Goal: Check status

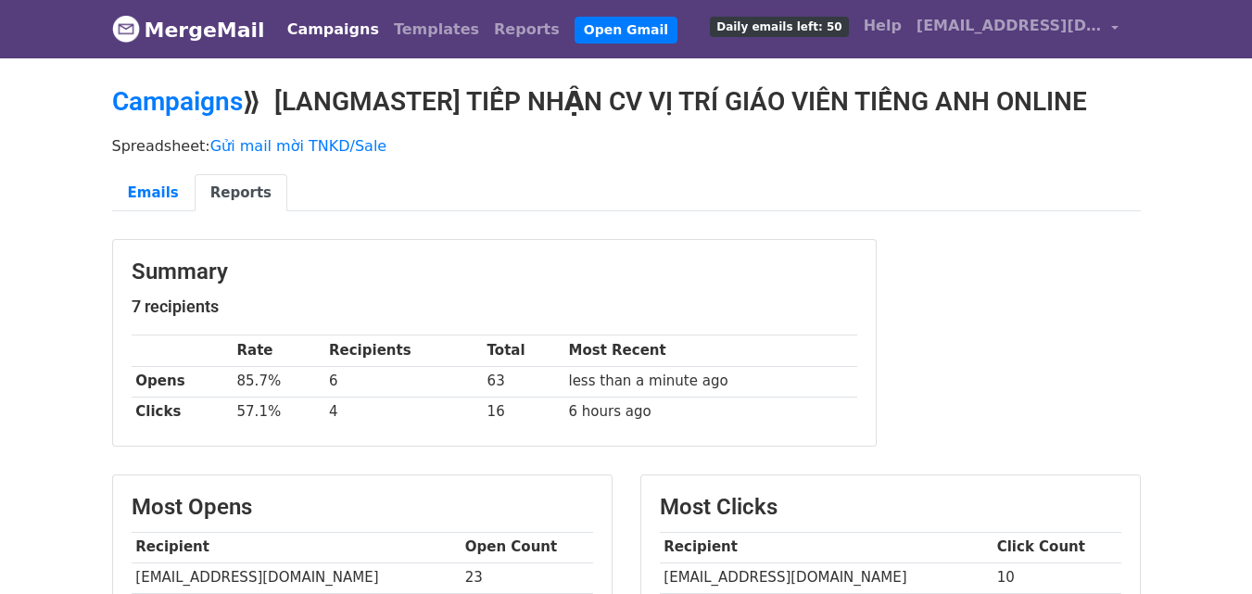
click at [226, 30] on link "MergeMail" at bounding box center [188, 29] width 153 height 39
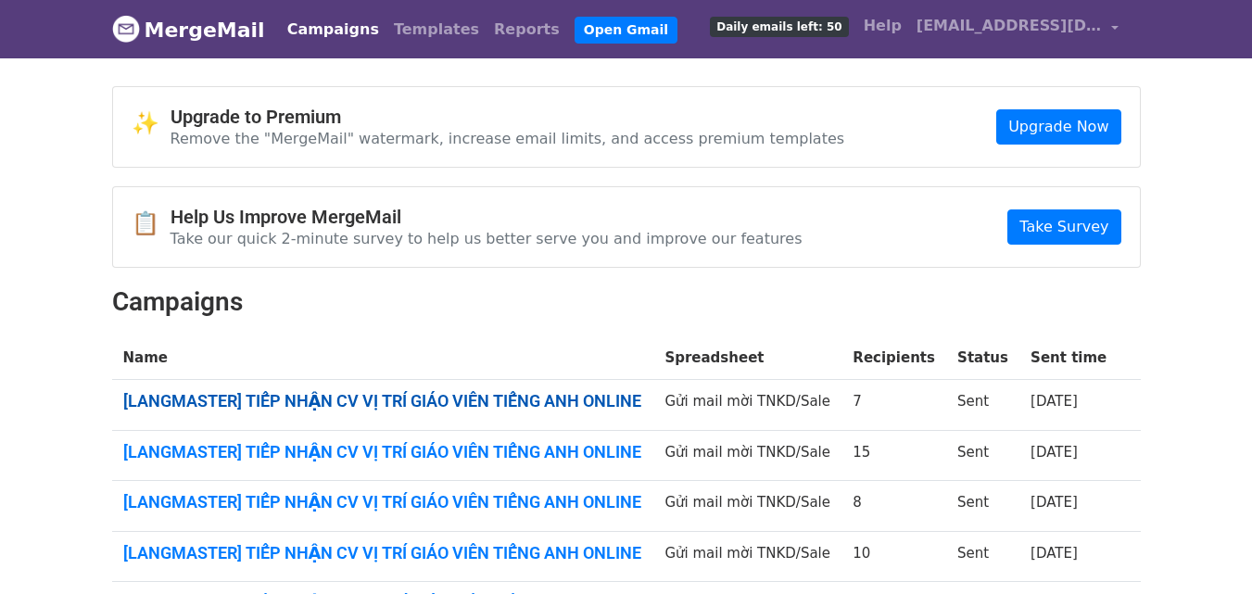
click at [467, 397] on link "[LANGMASTER] TIẾP NHẬN CV VỊ TRÍ GIÁO VIÊN TIẾNG ANH ONLINE" at bounding box center [383, 401] width 520 height 20
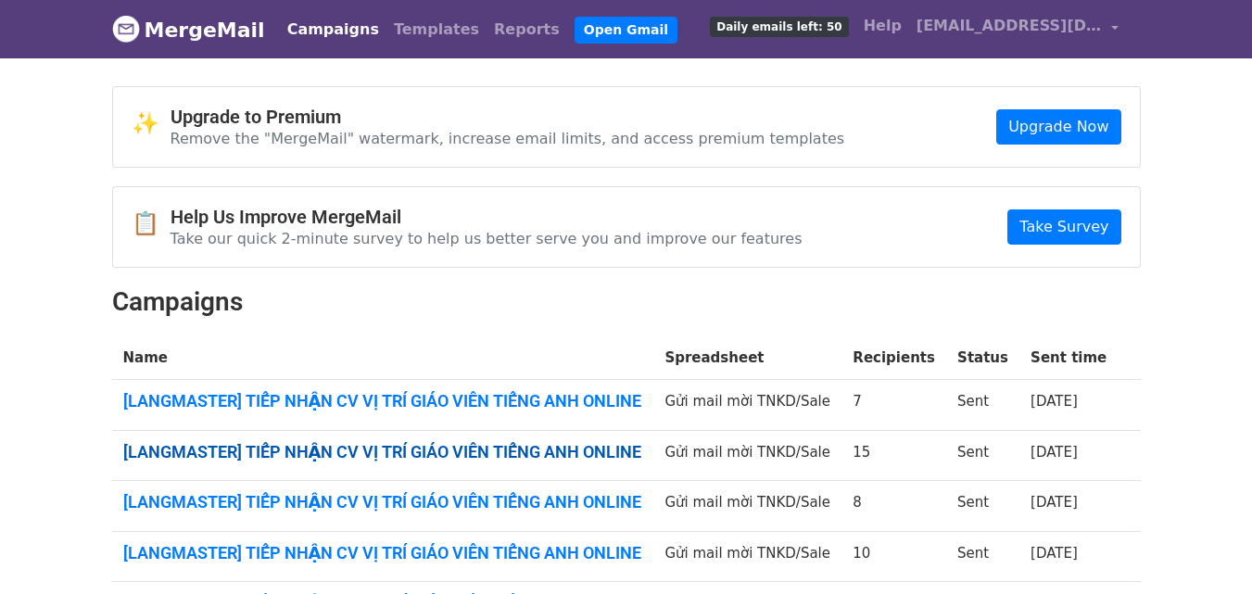
click at [409, 448] on link "[LANGMASTER] TIẾP NHẬN CV VỊ TRÍ GIÁO VIÊN TIẾNG ANH ONLINE" at bounding box center [383, 452] width 520 height 20
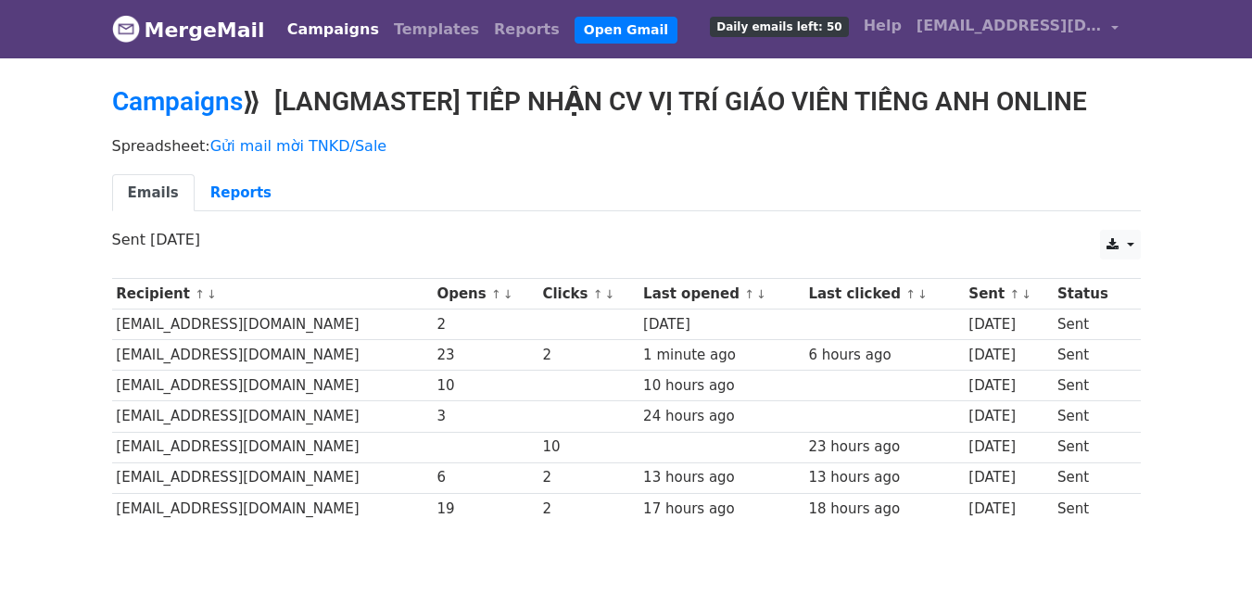
click at [461, 445] on td at bounding box center [486, 447] width 106 height 31
drag, startPoint x: 539, startPoint y: 437, endPoint x: 590, endPoint y: 441, distance: 51.1
click at [590, 441] on tr "[EMAIL_ADDRESS][DOMAIN_NAME] 10 23 hours ago [DATE] Sent" at bounding box center [626, 447] width 1028 height 31
click at [591, 441] on div "10" at bounding box center [588, 446] width 92 height 21
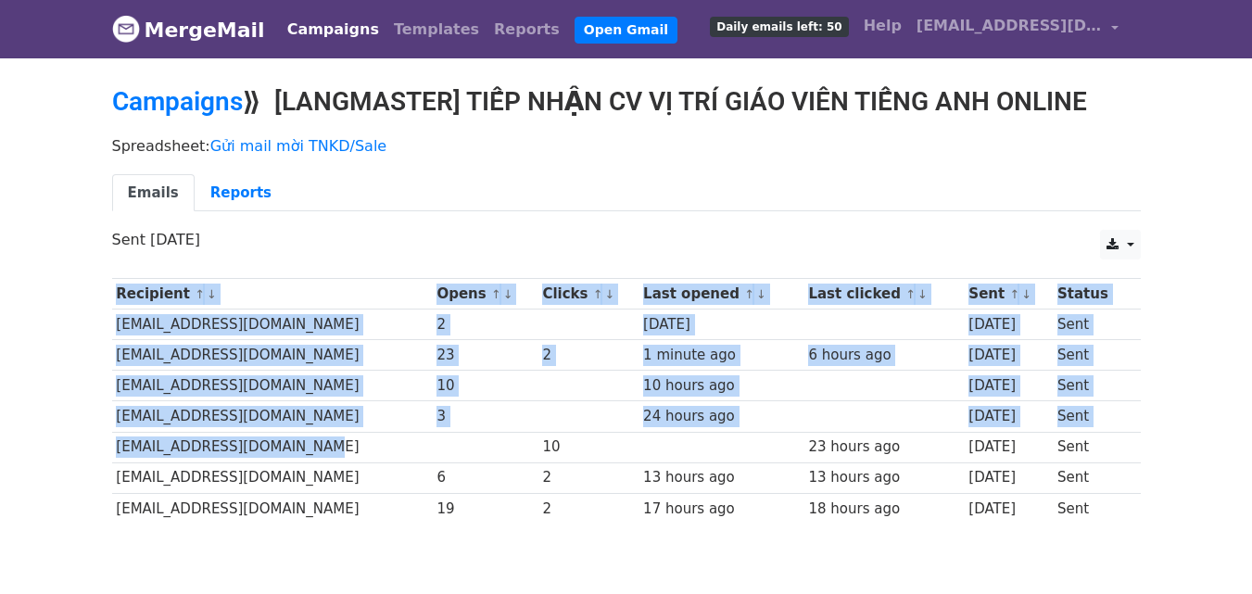
drag, startPoint x: 371, startPoint y: 446, endPoint x: 0, endPoint y: 461, distance: 370.9
click at [0, 461] on body "MergeMail Campaigns Templates Reports Open Gmail Daily emails left: 50 Help [EM…" at bounding box center [626, 306] width 1252 height 612
click at [47, 460] on body "MergeMail Campaigns Templates Reports Open Gmail Daily emails left: 50 Help [EM…" at bounding box center [626, 306] width 1252 height 612
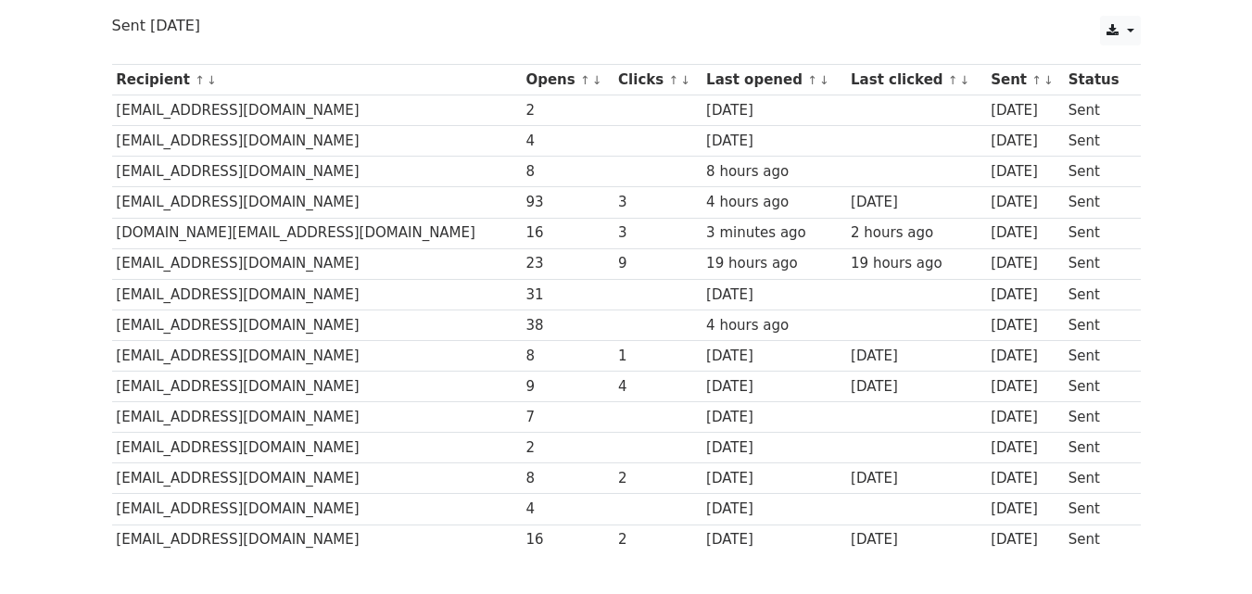
scroll to position [208, 0]
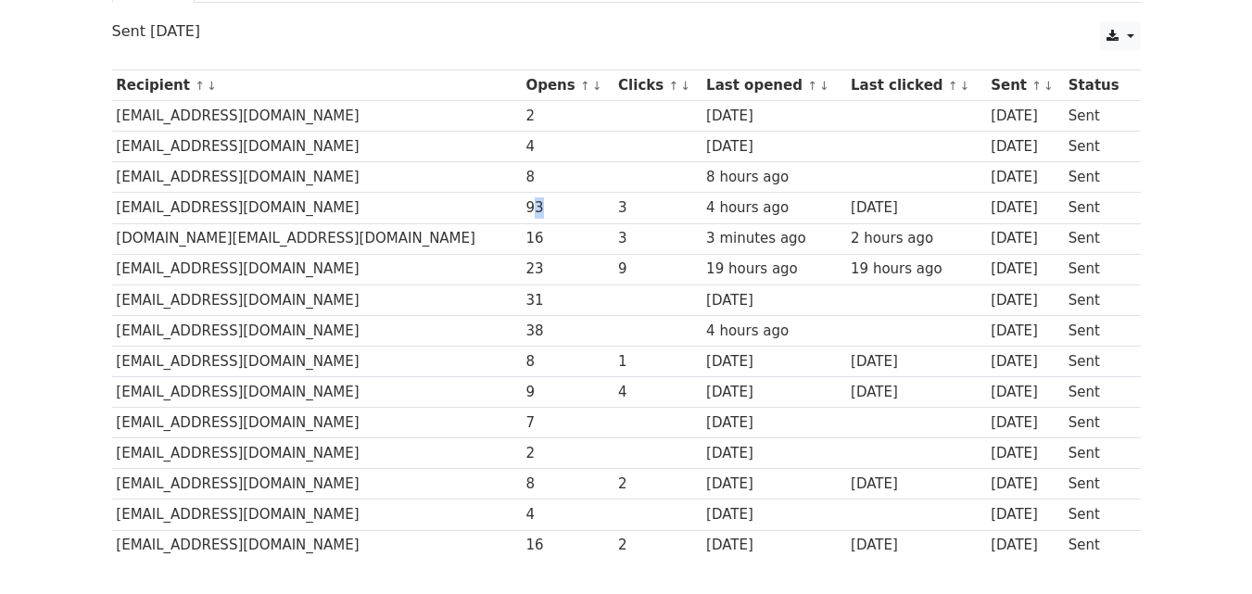
drag, startPoint x: 481, startPoint y: 201, endPoint x: 521, endPoint y: 204, distance: 39.9
click at [525, 204] on div "93" at bounding box center [566, 207] width 83 height 21
